Goal: Information Seeking & Learning: Find contact information

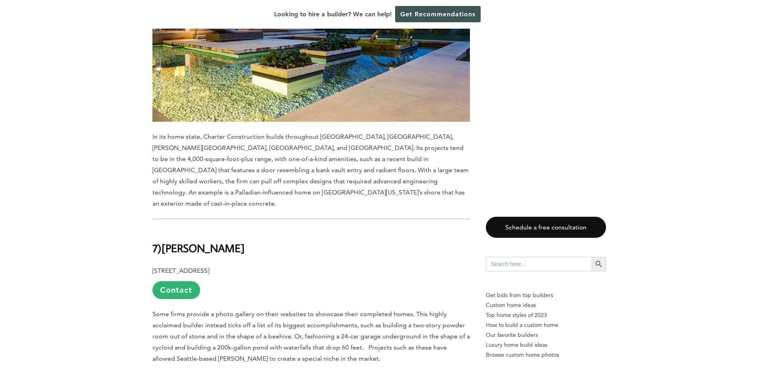
scroll to position [4534, 0]
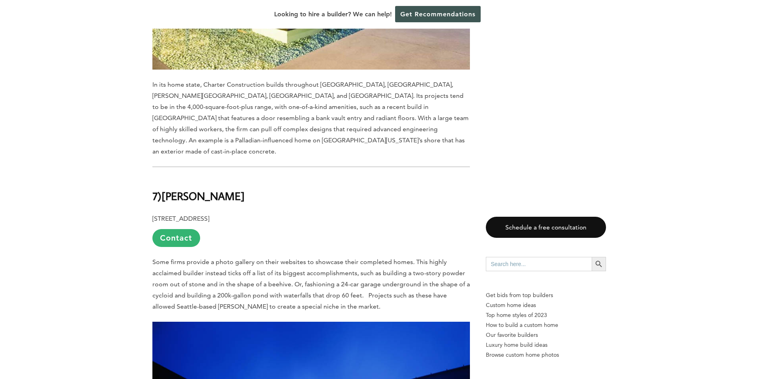
drag, startPoint x: 165, startPoint y: 60, endPoint x: 241, endPoint y: 62, distance: 75.6
click at [241, 177] on h2 "7) [PERSON_NAME]" at bounding box center [310, 190] width 317 height 27
copy b "[PERSON_NAME]"
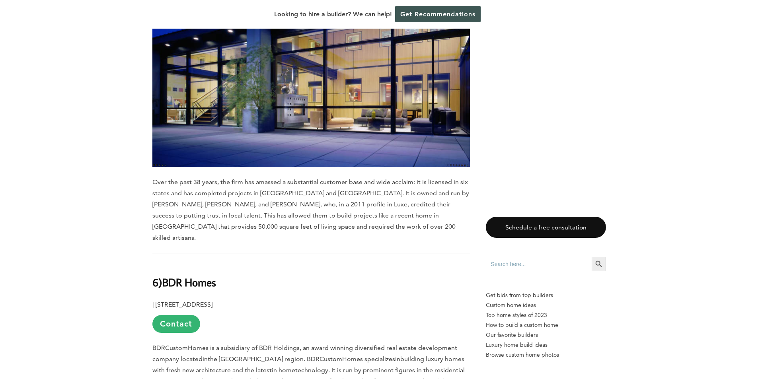
scroll to position [5011, 0]
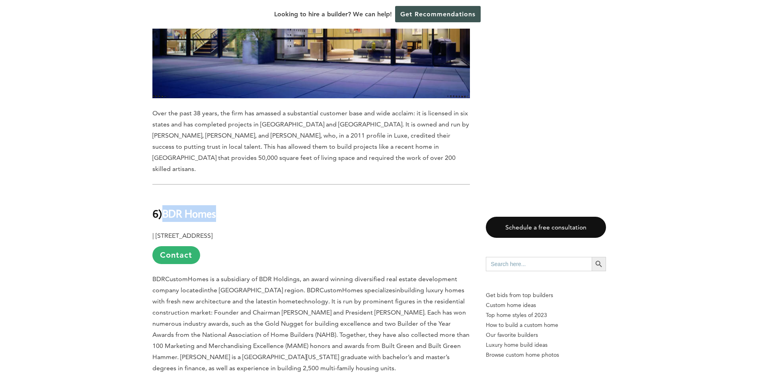
drag, startPoint x: 167, startPoint y: 65, endPoint x: 220, endPoint y: 66, distance: 52.5
click at [220, 194] on h2 "6) BDR Homes" at bounding box center [310, 207] width 317 height 27
copy b "BDR Homes"
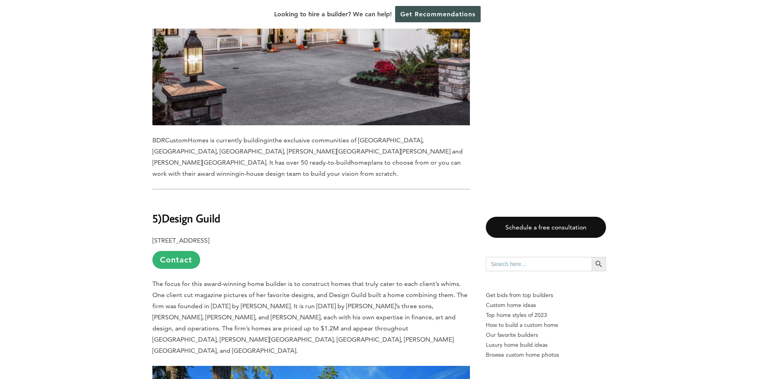
scroll to position [5489, 0]
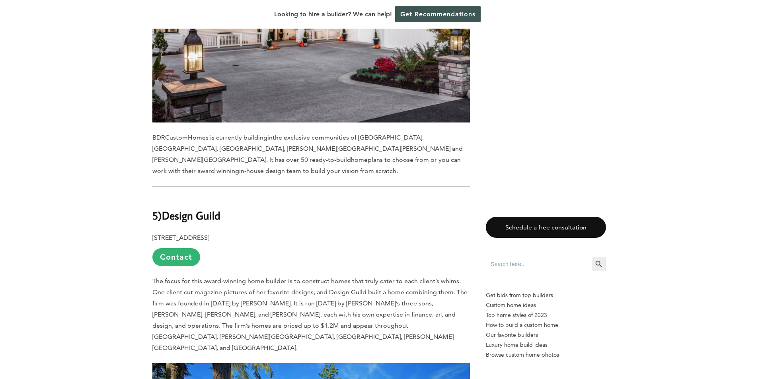
click at [185, 208] on b "Design Guild" at bounding box center [191, 215] width 58 height 14
drag, startPoint x: 166, startPoint y: 58, endPoint x: 307, endPoint y: 76, distance: 142.0
copy div "Design Guild [STREET_ADDRESS]"
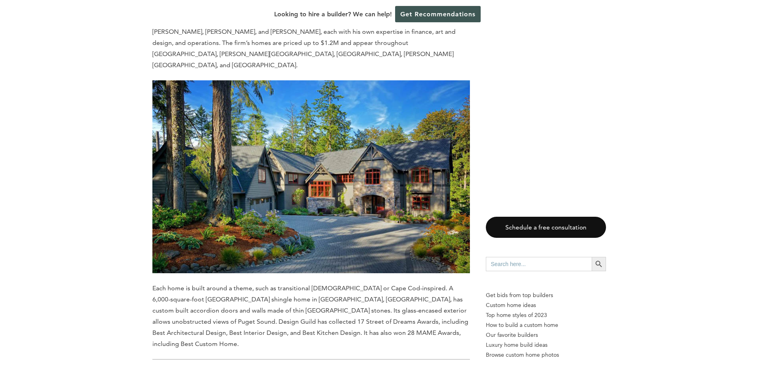
scroll to position [5847, 0]
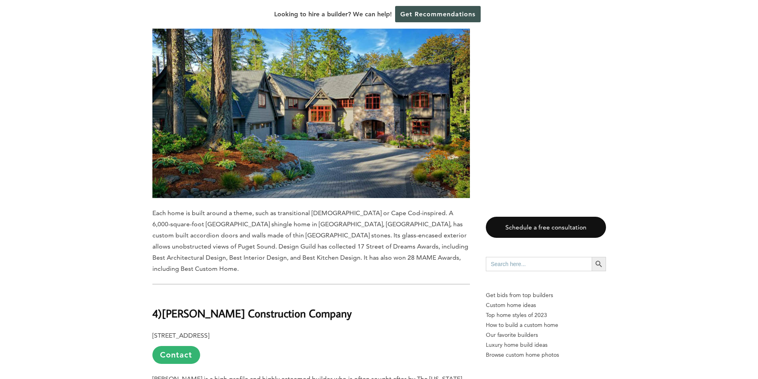
drag, startPoint x: 164, startPoint y: 121, endPoint x: 359, endPoint y: 125, distance: 194.9
click at [359, 294] on h2 "4) [PERSON_NAME] Construction Company" at bounding box center [310, 307] width 317 height 27
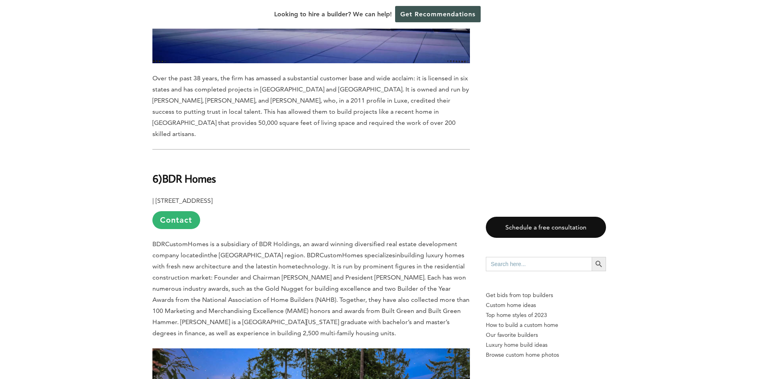
scroll to position [4972, 0]
